Goal: Information Seeking & Learning: Learn about a topic

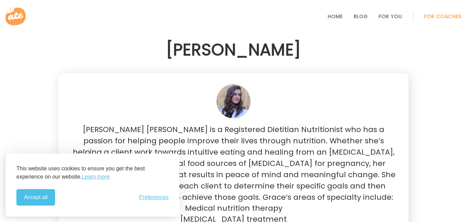
click at [341, 130] on p "[PERSON_NAME] [PERSON_NAME] is a Registered Dietitian Nutritionist who has a pa…" at bounding box center [233, 163] width 328 height 79
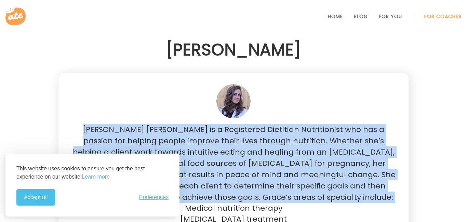
click at [270, 145] on p "[PERSON_NAME] [PERSON_NAME] is a Registered Dietitian Nutritionist who has a pa…" at bounding box center [233, 163] width 328 height 79
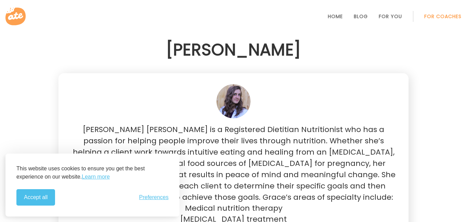
click at [270, 145] on p "[PERSON_NAME] [PERSON_NAME] is a Registered Dietitian Nutritionist who has a pa…" at bounding box center [233, 163] width 328 height 79
click at [42, 190] on button "Accept all" at bounding box center [35, 197] width 39 height 16
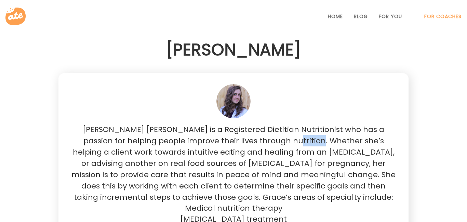
click at [224, 178] on p "[PERSON_NAME] [PERSON_NAME] is a Registered Dietitian Nutritionist who has a pa…" at bounding box center [233, 163] width 328 height 79
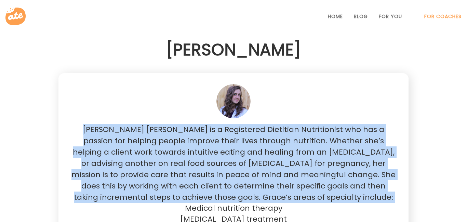
click at [295, 180] on p "[PERSON_NAME] [PERSON_NAME] is a Registered Dietitian Nutritionist who has a pa…" at bounding box center [233, 163] width 328 height 79
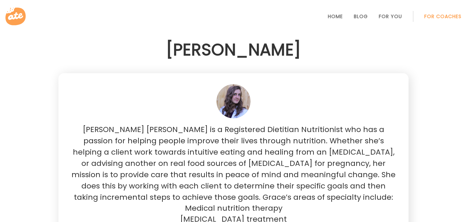
click at [295, 180] on p "[PERSON_NAME] [PERSON_NAME] is a Registered Dietitian Nutritionist who has a pa…" at bounding box center [233, 163] width 328 height 79
click at [209, 194] on p "[PERSON_NAME] [PERSON_NAME] is a Registered Dietitian Nutritionist who has a pa…" at bounding box center [233, 163] width 328 height 79
click at [262, 200] on p "[PERSON_NAME] [PERSON_NAME] is a Registered Dietitian Nutritionist who has a pa…" at bounding box center [233, 163] width 328 height 79
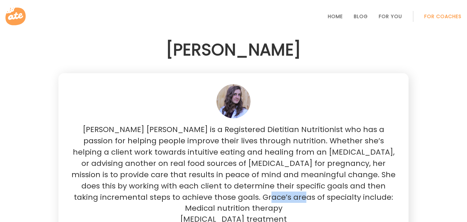
click at [273, 208] on li "Medical nutrition therapy" at bounding box center [233, 208] width 328 height 11
click at [284, 210] on li "Medical nutrition therapy" at bounding box center [233, 208] width 328 height 11
